Goal: Find specific page/section: Find specific page/section

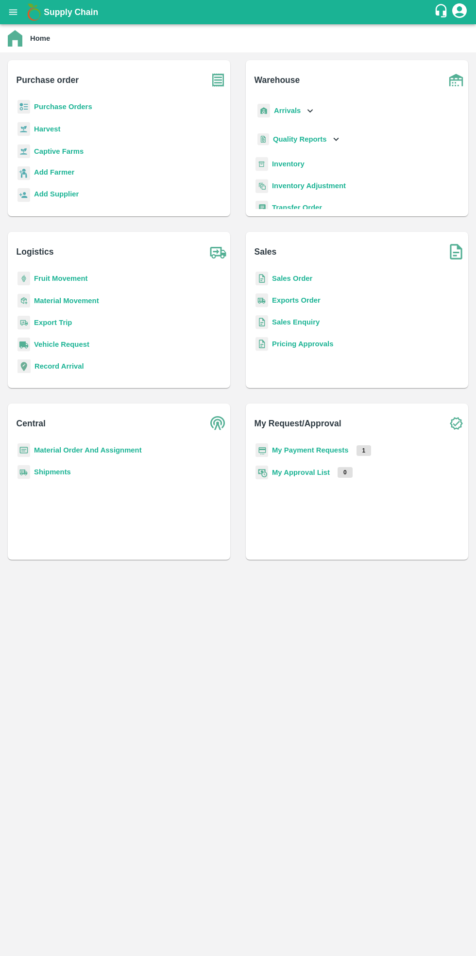
click at [73, 110] on b "Purchase Orders" at bounding box center [63, 107] width 58 height 8
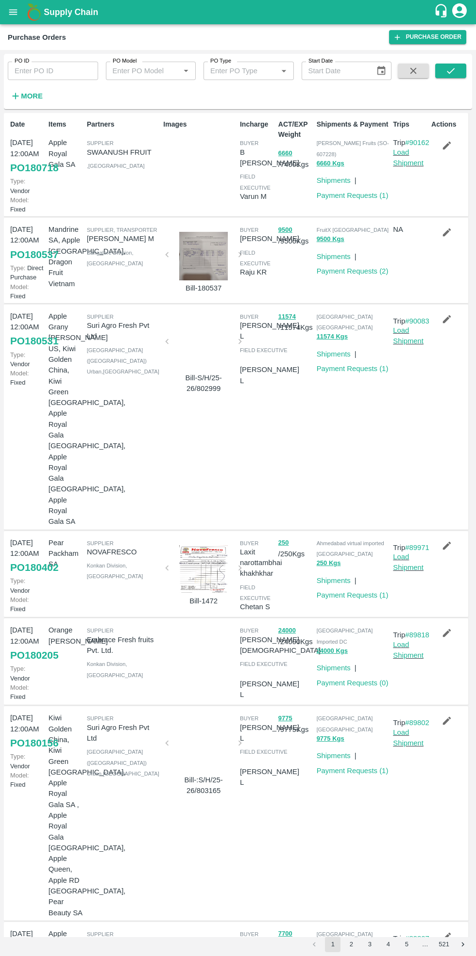
click at [350, 591] on link "Payment Requests ( 1 )" at bounding box center [352, 595] width 72 height 8
